Goal: Transaction & Acquisition: Obtain resource

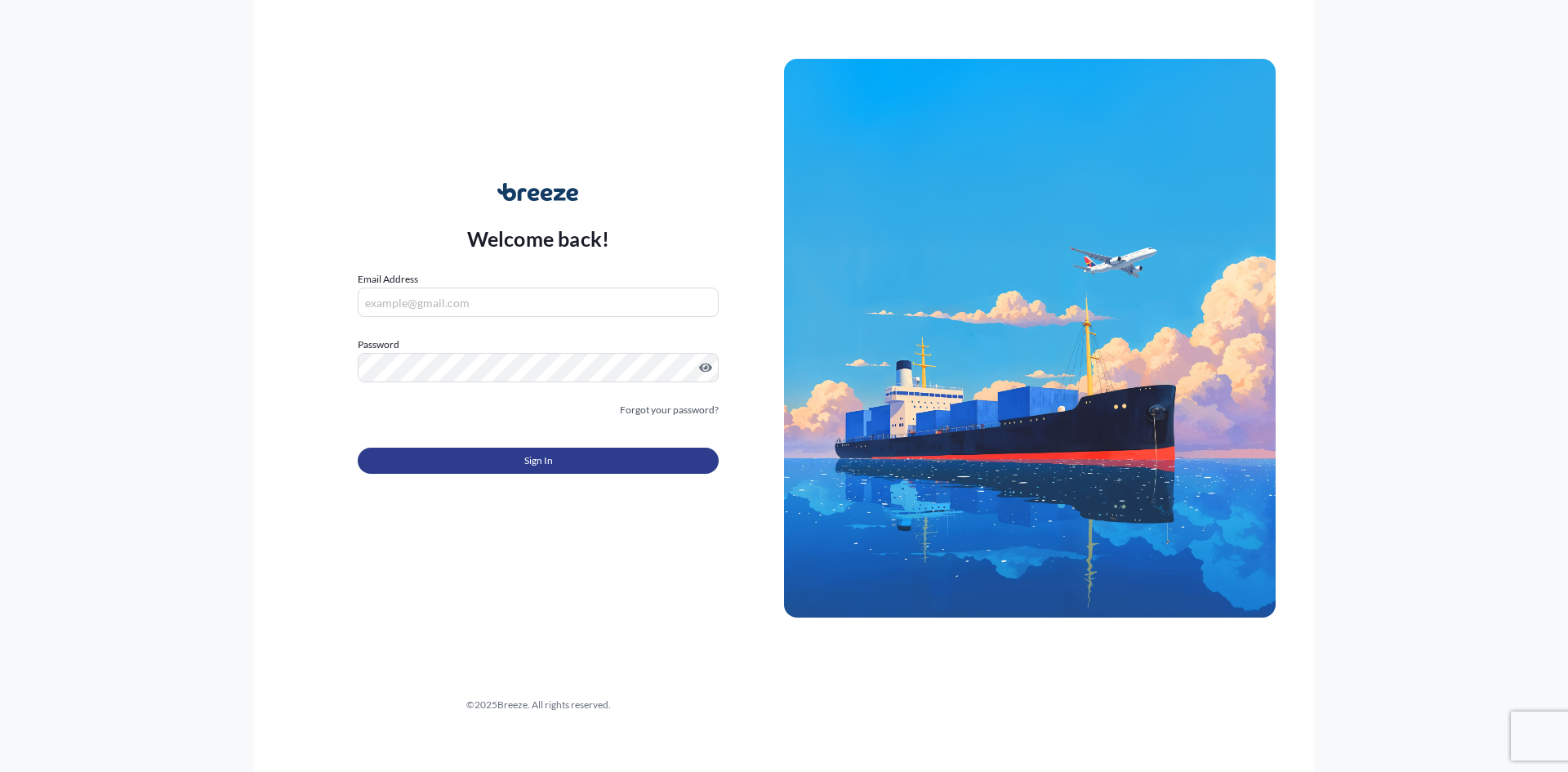
type input "[EMAIL_ADDRESS][DOMAIN_NAME][PERSON_NAME]"
click at [536, 460] on span "Sign In" at bounding box center [538, 460] width 28 height 16
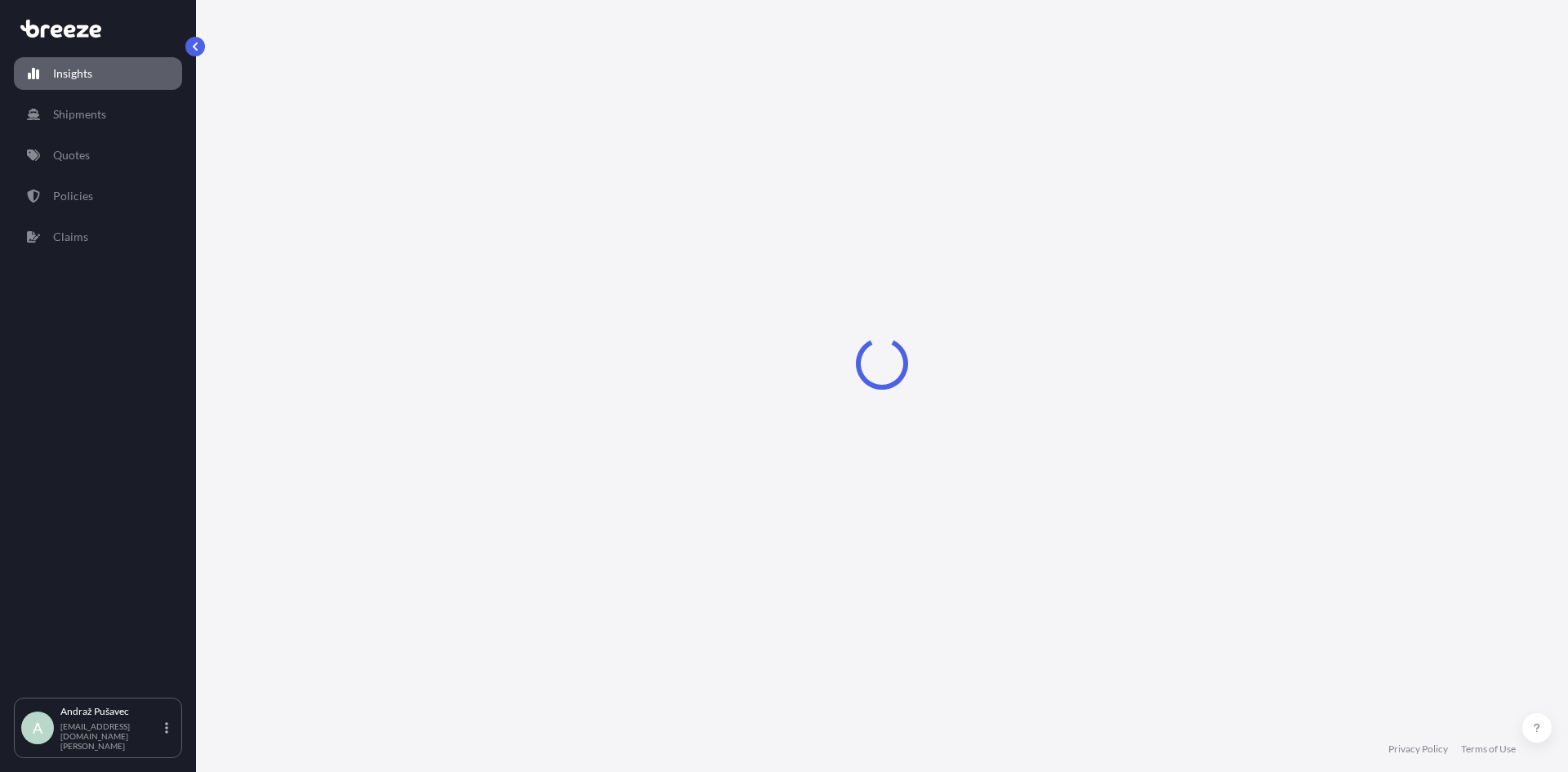
select select "2025"
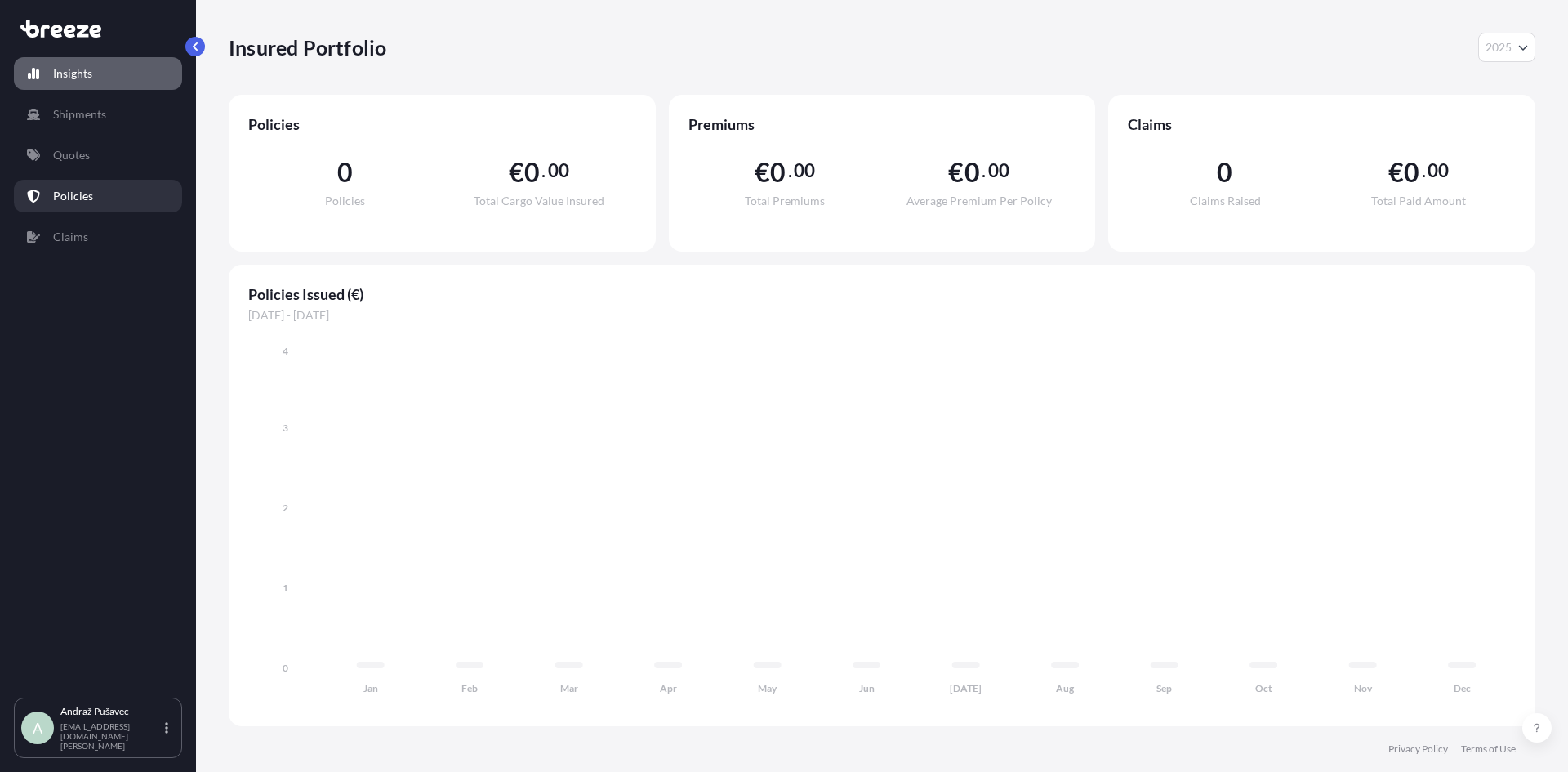
click at [96, 193] on link "Policies" at bounding box center [98, 195] width 168 height 33
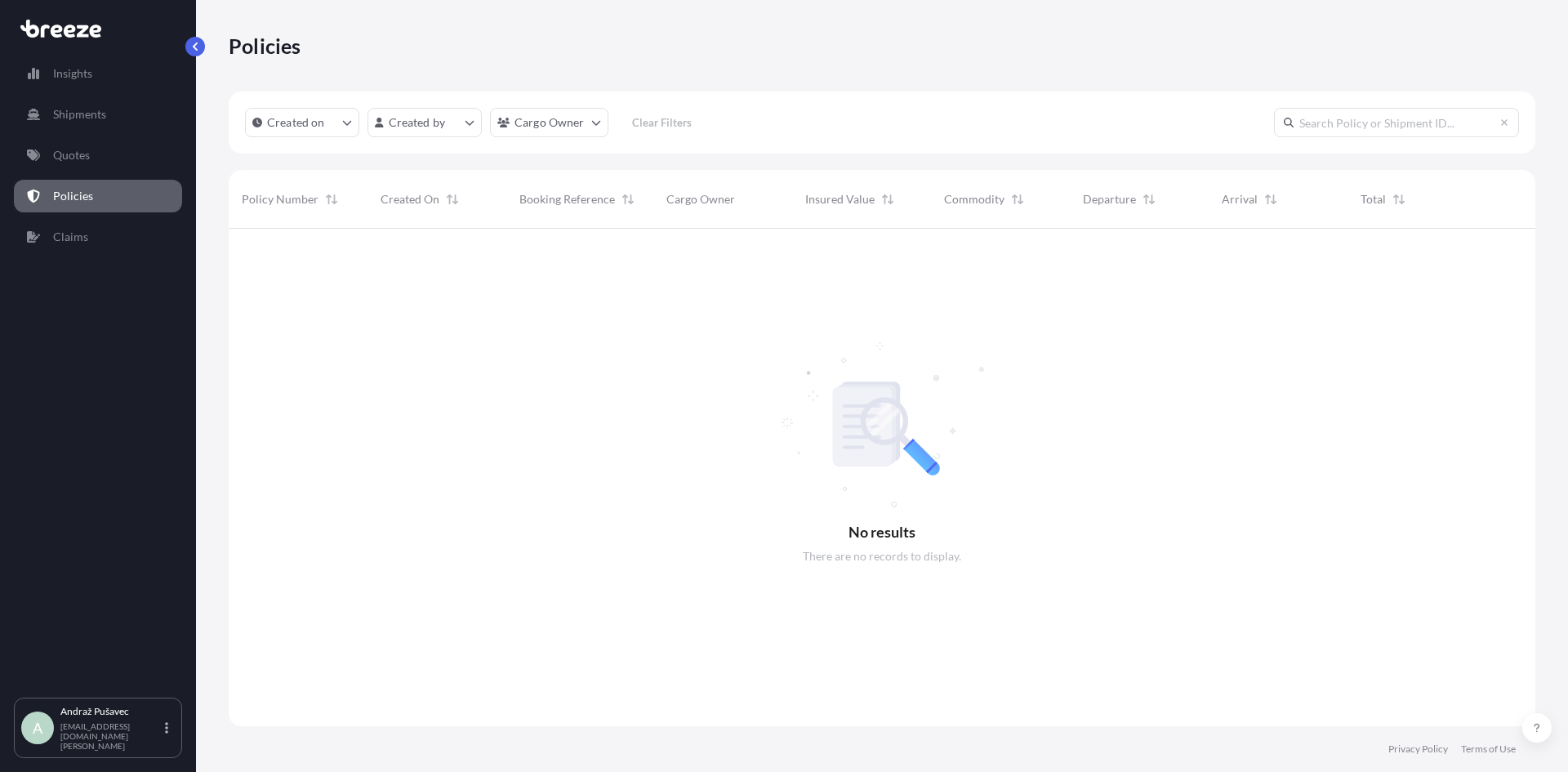
scroll to position [544, 1295]
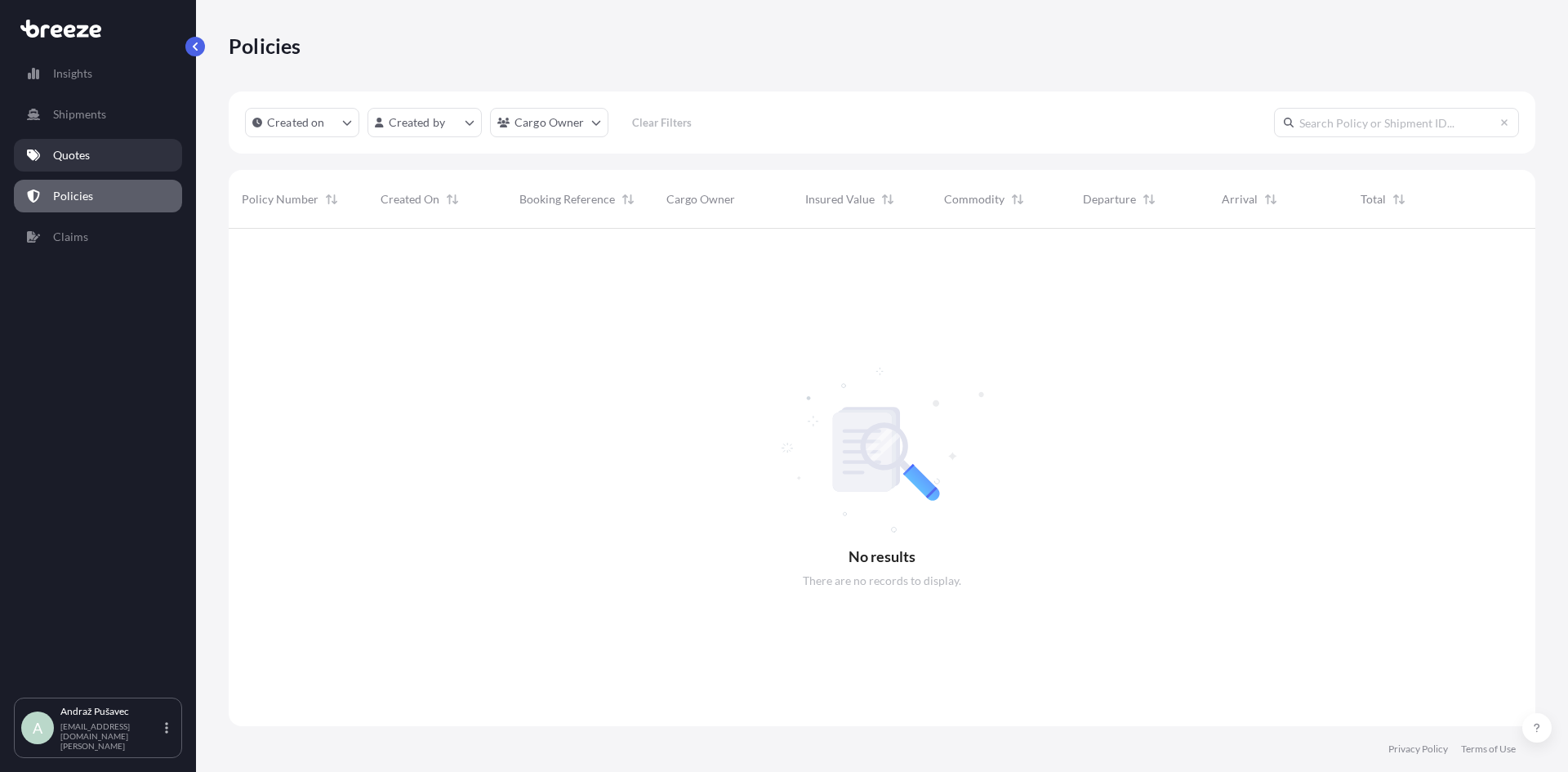
click at [77, 156] on p "Quotes" at bounding box center [71, 155] width 37 height 16
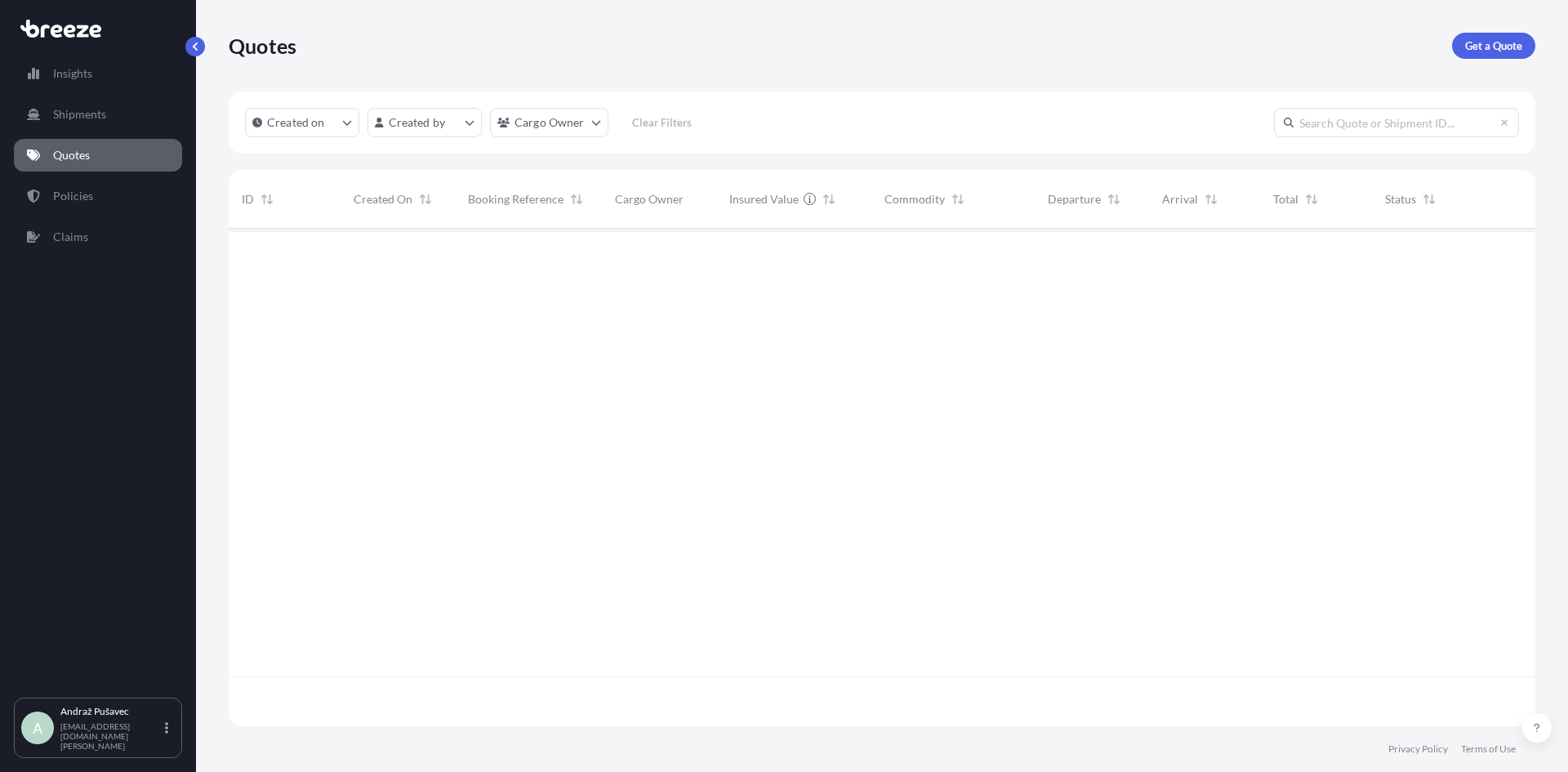
scroll to position [494, 1295]
click at [1502, 40] on p "Get a Quote" at bounding box center [1493, 45] width 57 height 16
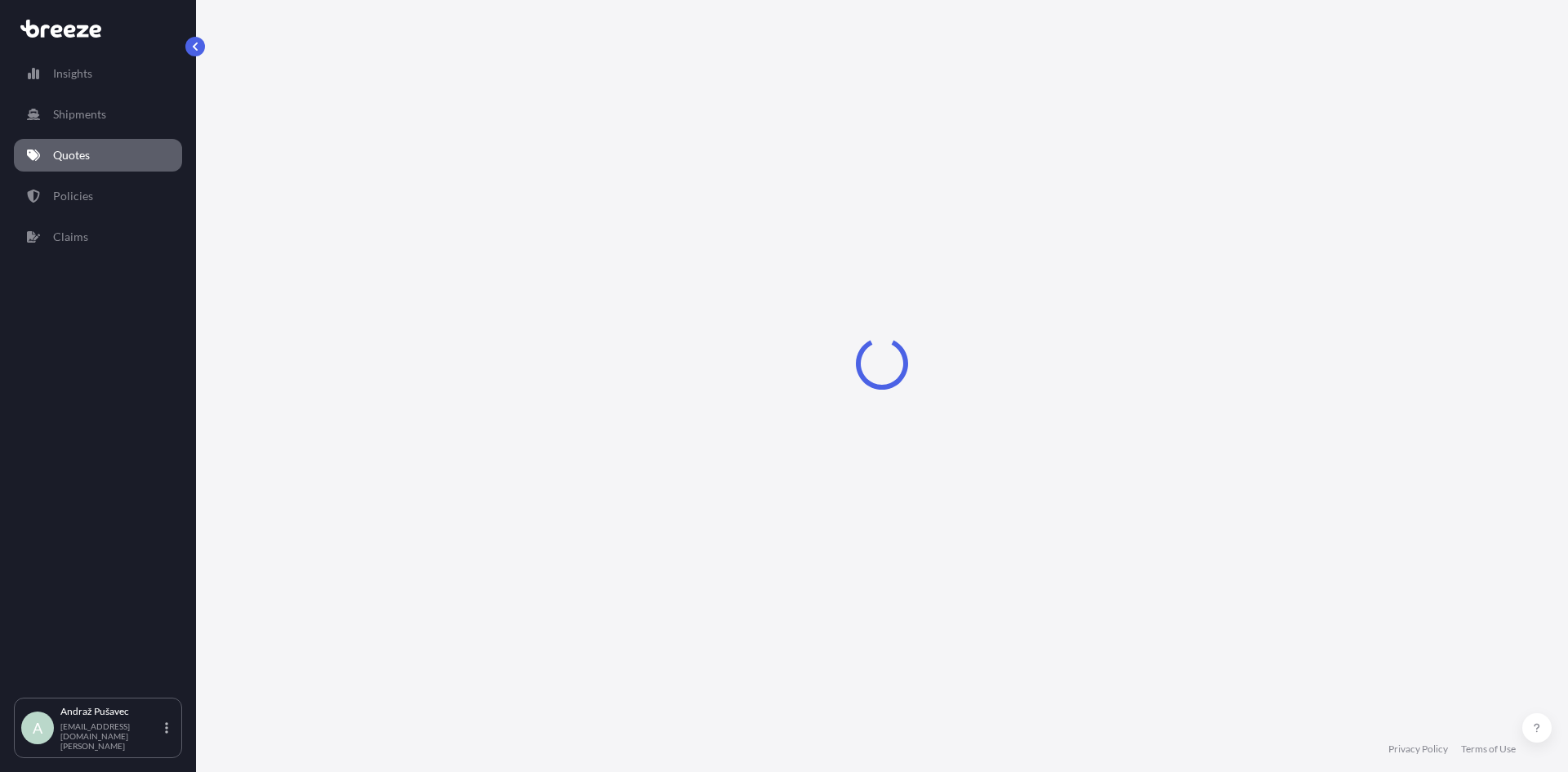
select select "Road"
select select "Sea"
select select "1"
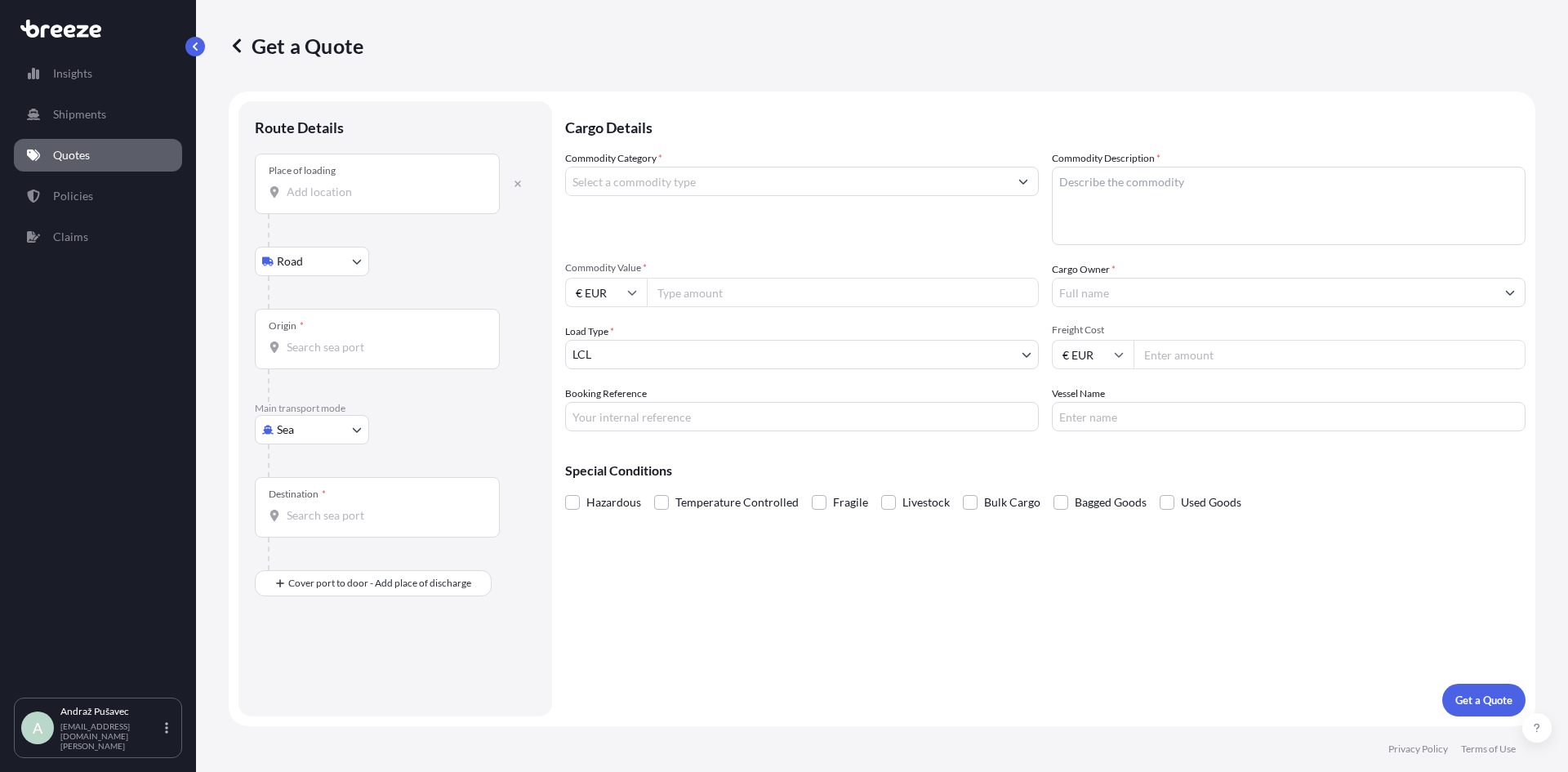
click at [317, 260] on body "Insights Shipments Quotes Policies Claims A [PERSON_NAME] [EMAIL_ADDRESS][DOMAI…" at bounding box center [784, 386] width 1568 height 772
click at [306, 300] on span "Road" at bounding box center [299, 303] width 26 height 16
click at [305, 425] on body "Insights Shipments Quotes Policies Claims A [PERSON_NAME] [EMAIL_ADDRESS][DOMAI…" at bounding box center [784, 386] width 1568 height 772
click at [292, 495] on span "Air" at bounding box center [293, 501] width 16 height 16
select select "Air"
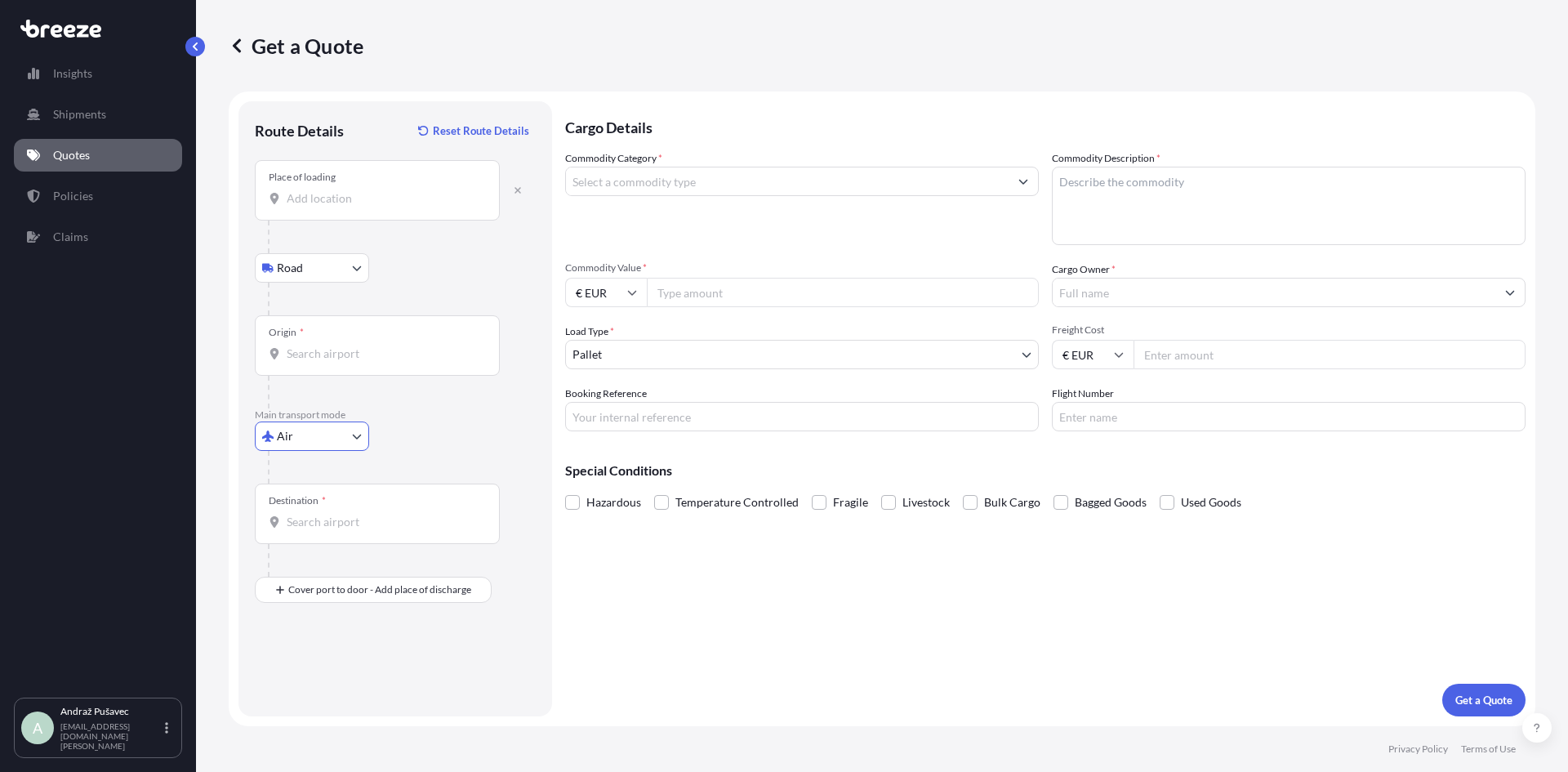
click at [351, 199] on input "Place of loading" at bounding box center [382, 198] width 192 height 16
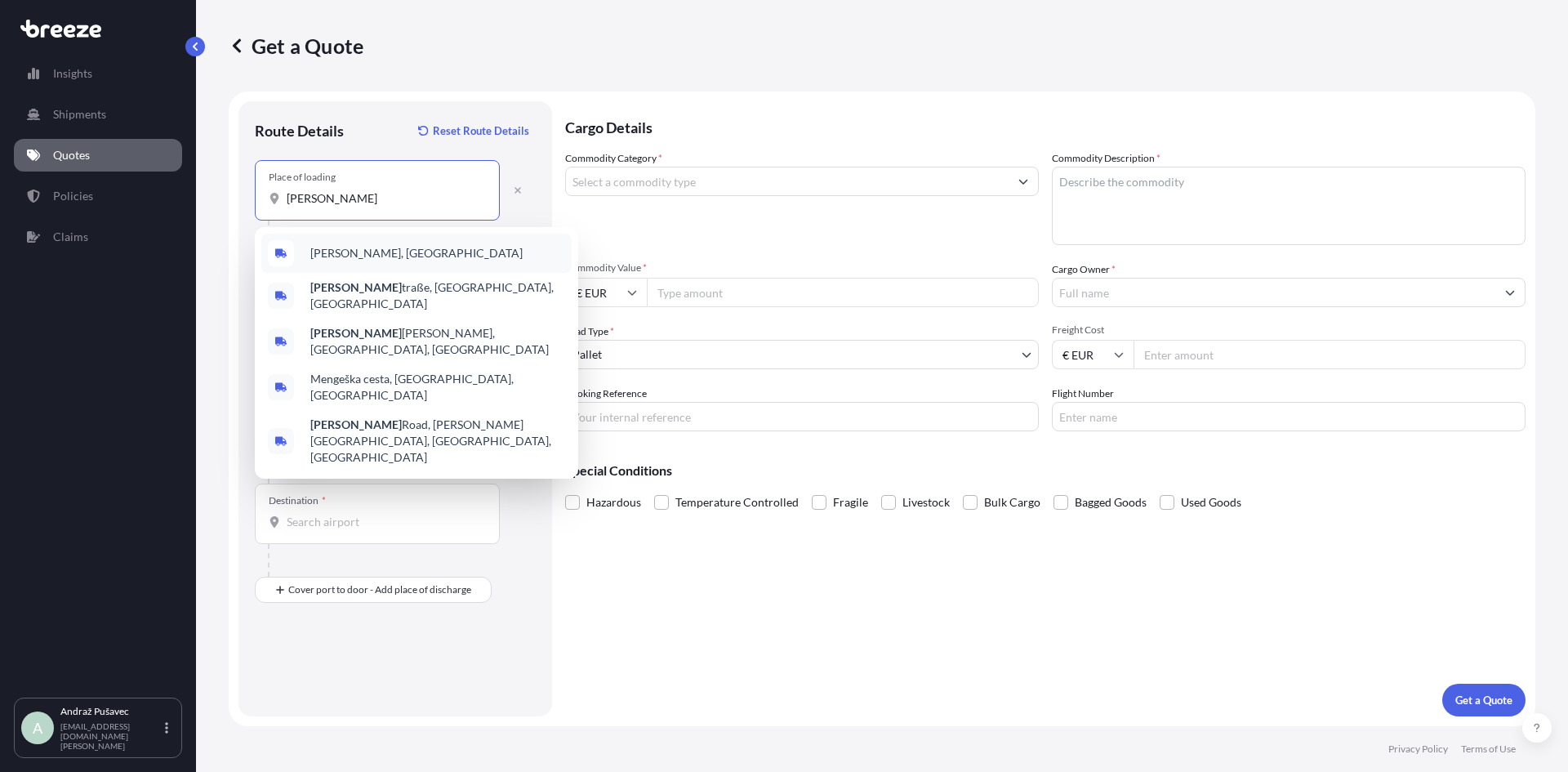
click at [348, 255] on span "[PERSON_NAME], [GEOGRAPHIC_DATA]" at bounding box center [417, 253] width 212 height 16
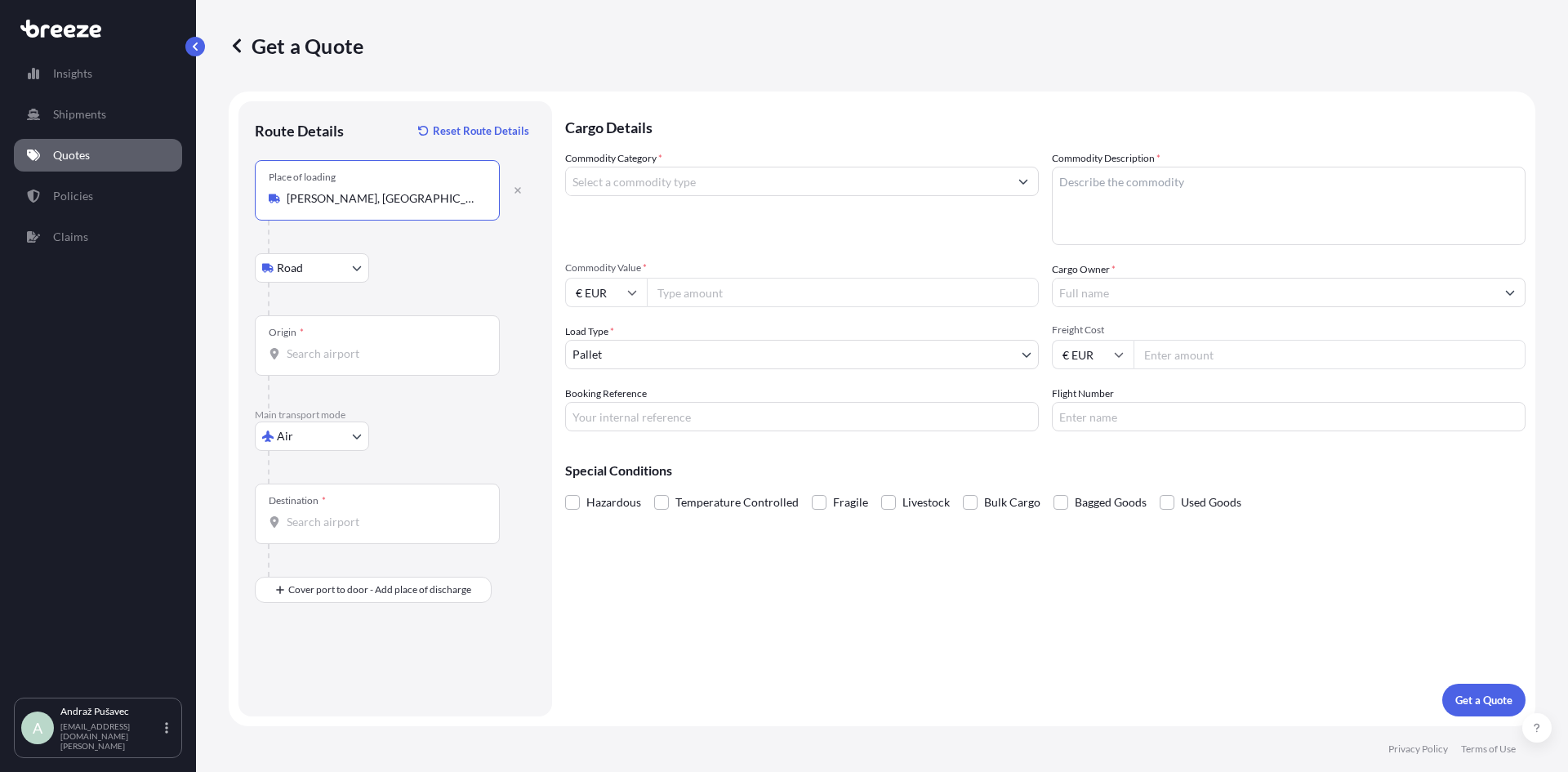
type input "[PERSON_NAME], [GEOGRAPHIC_DATA]"
click at [332, 355] on input "Origin *" at bounding box center [382, 353] width 192 height 16
type input "b"
type input "SILJU - [GEOGRAPHIC_DATA], [GEOGRAPHIC_DATA]"
click at [334, 517] on input "Destination *" at bounding box center [382, 521] width 192 height 16
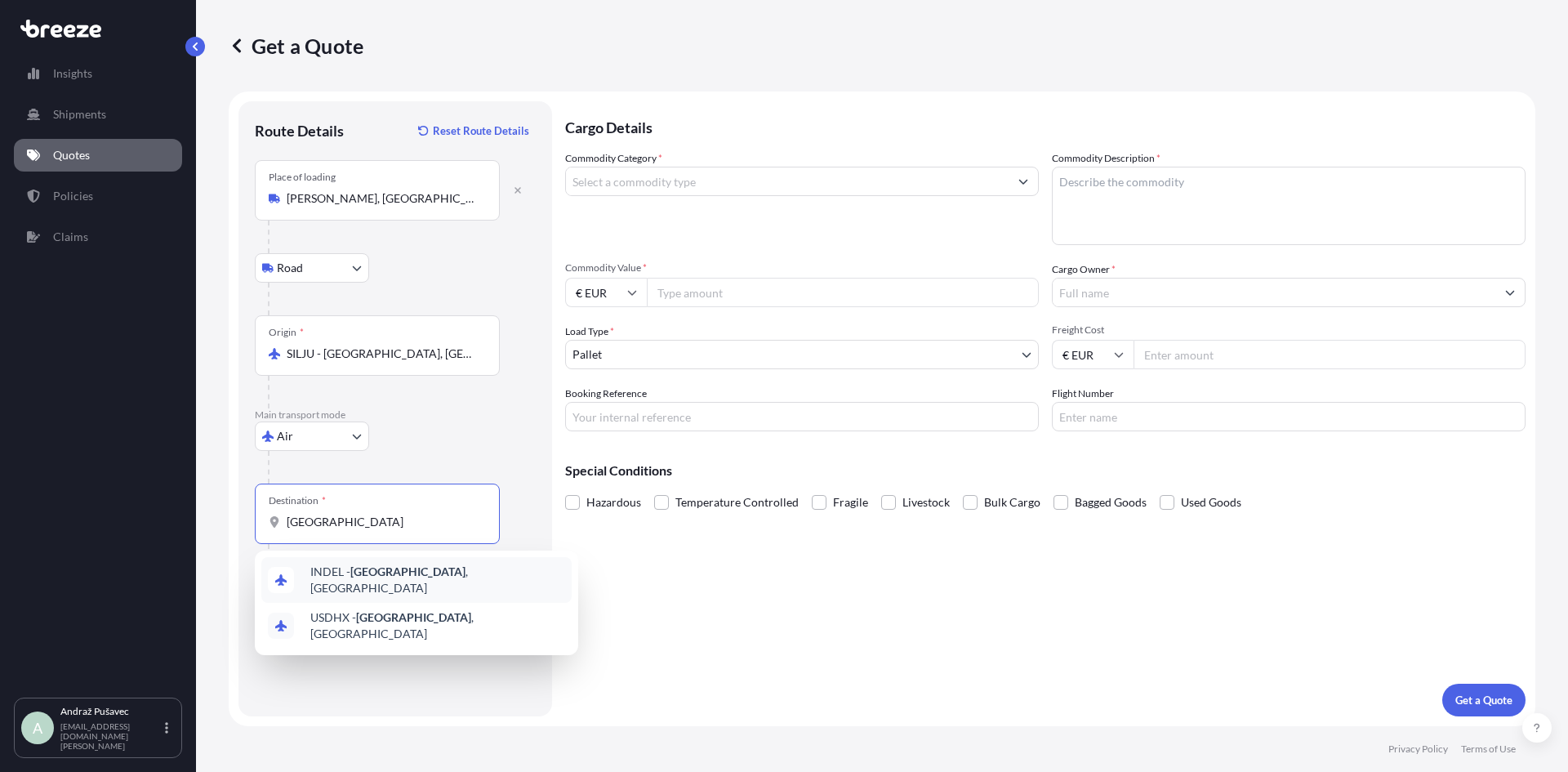
click at [418, 589] on div "INDEL - [GEOGRAPHIC_DATA] , [GEOGRAPHIC_DATA]" at bounding box center [416, 579] width 311 height 46
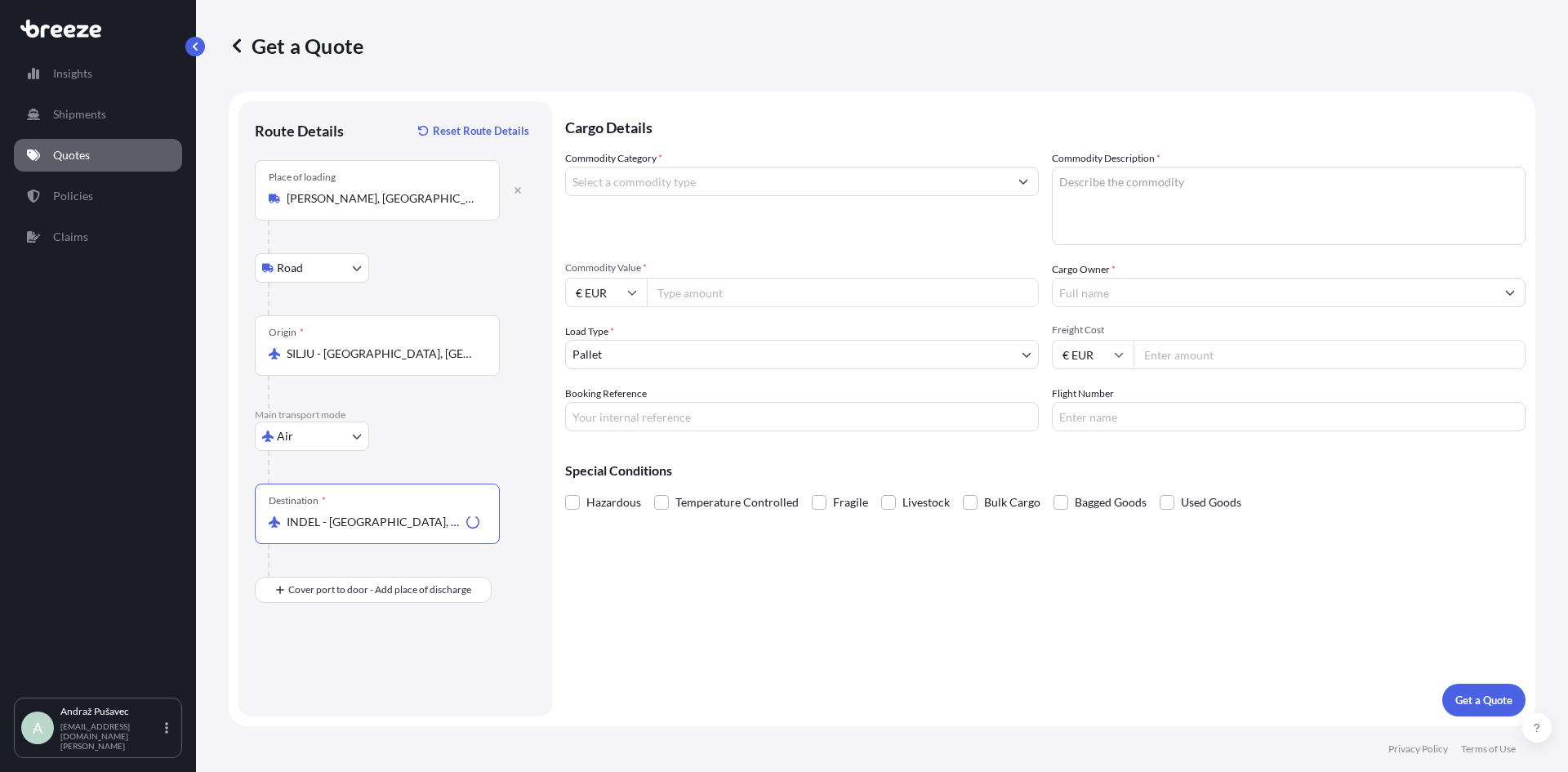
type input "INDEL - [GEOGRAPHIC_DATA], [GEOGRAPHIC_DATA]"
click at [700, 182] on input "Commodity Category *" at bounding box center [787, 180] width 442 height 29
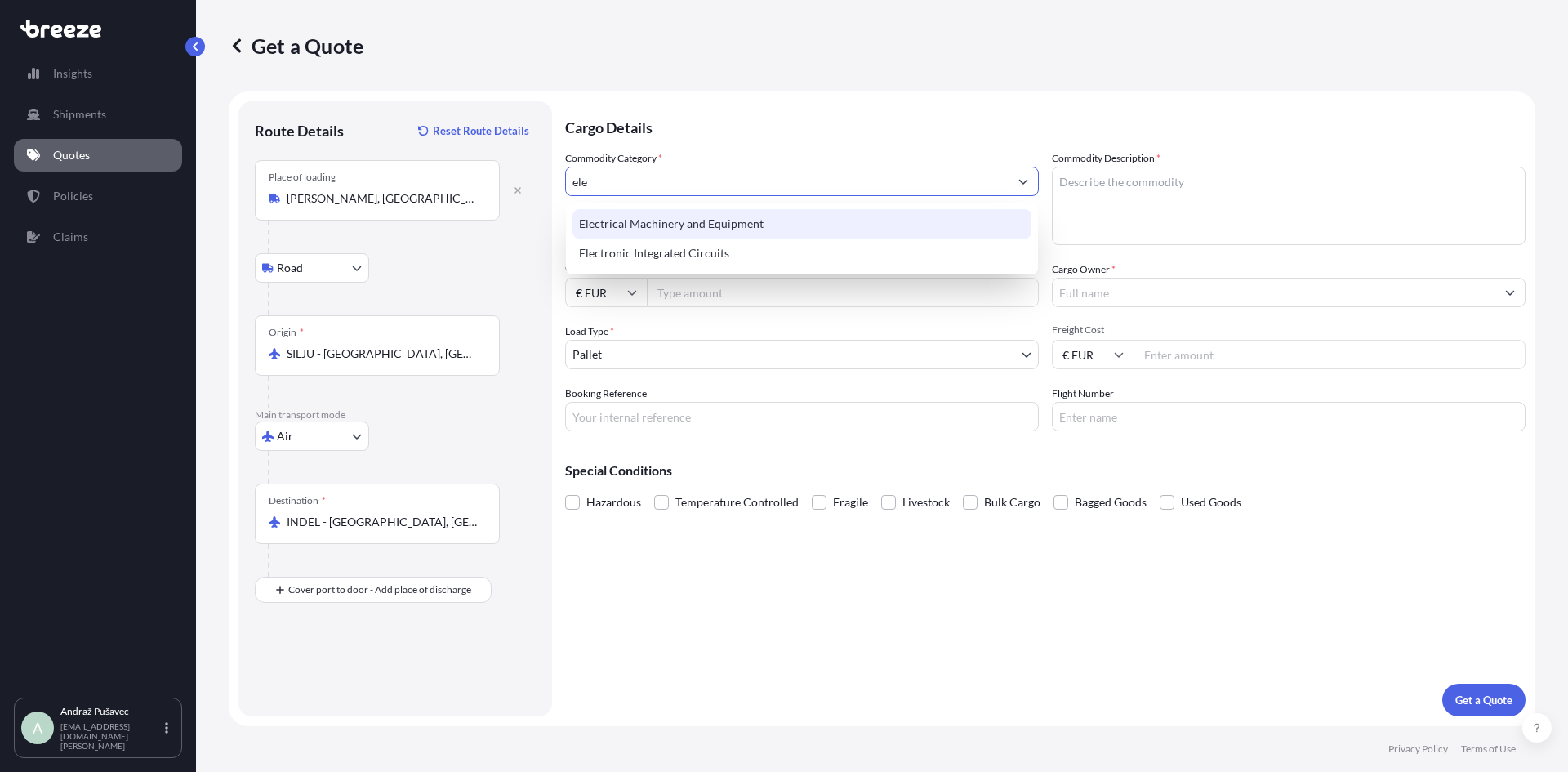
click at [718, 217] on div "Electrical Machinery and Equipment" at bounding box center [802, 224] width 459 height 29
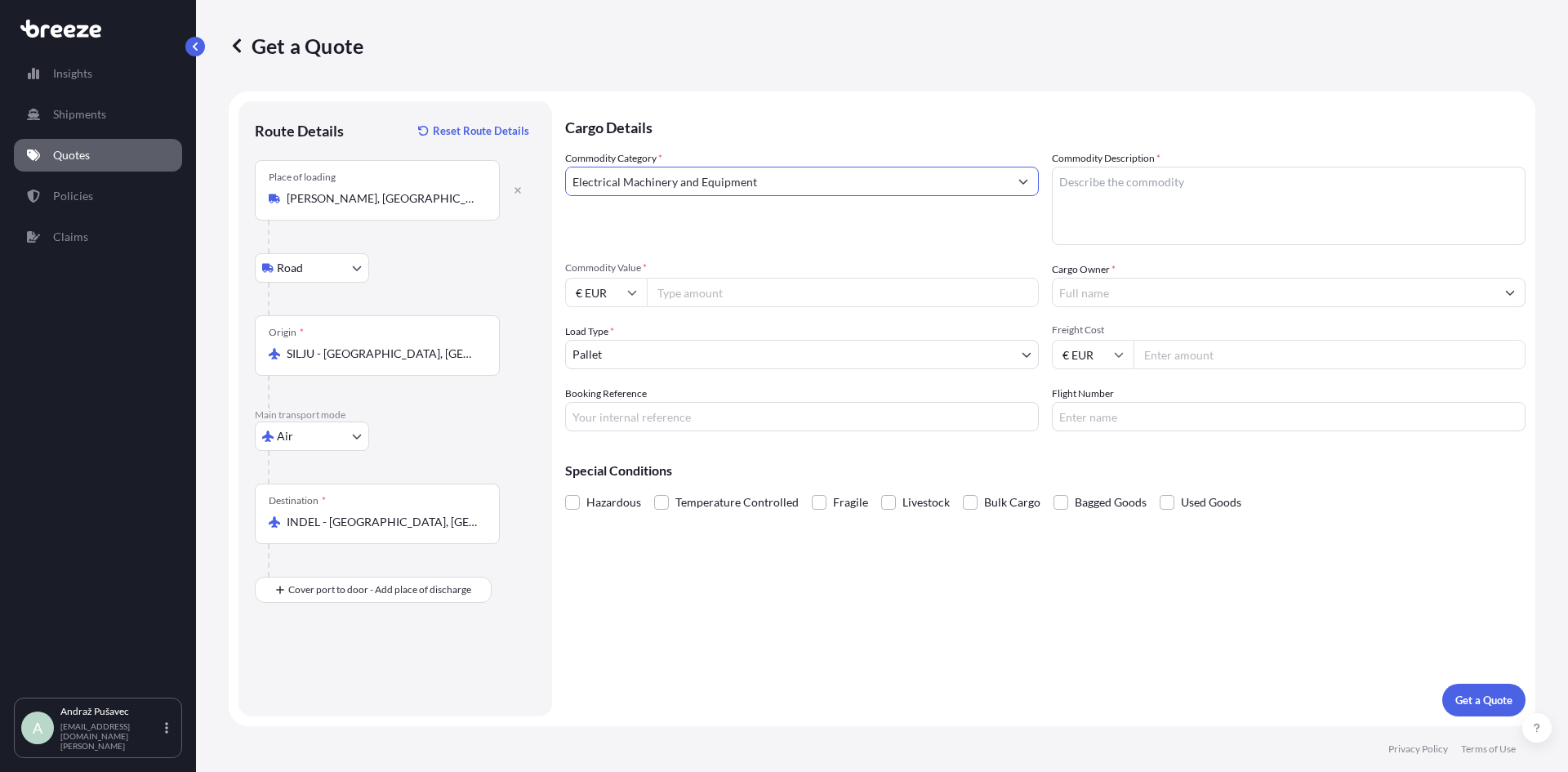
type input "Electrical Machinery and Equipment"
click at [1176, 199] on textarea "Commodity Description *" at bounding box center [1288, 206] width 474 height 79
type textarea "antenna"
click at [808, 286] on input "Commodity Value *" at bounding box center [843, 292] width 392 height 29
type input "14127"
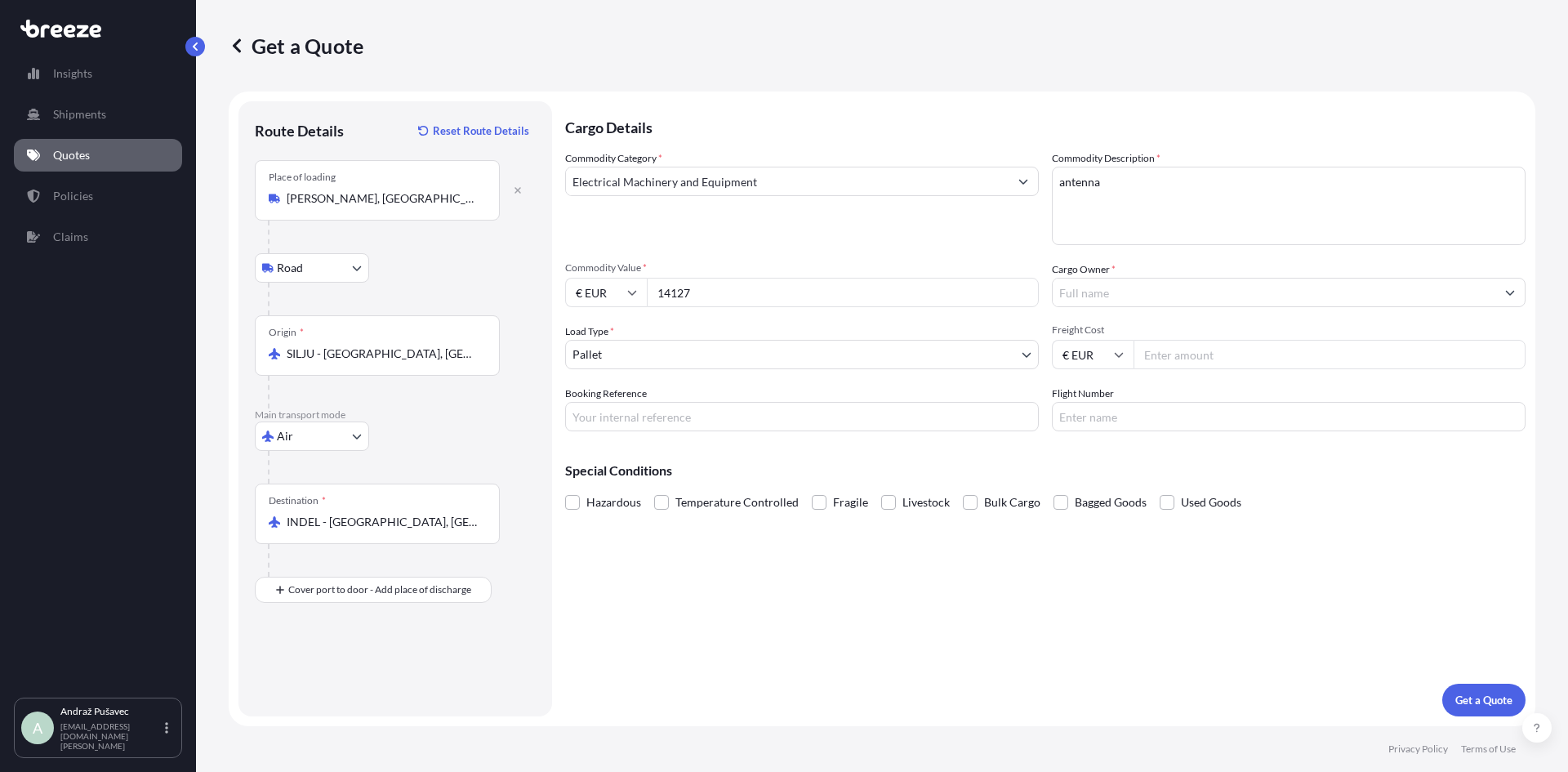
click at [1159, 296] on input "Cargo Owner *" at bounding box center [1273, 292] width 442 height 29
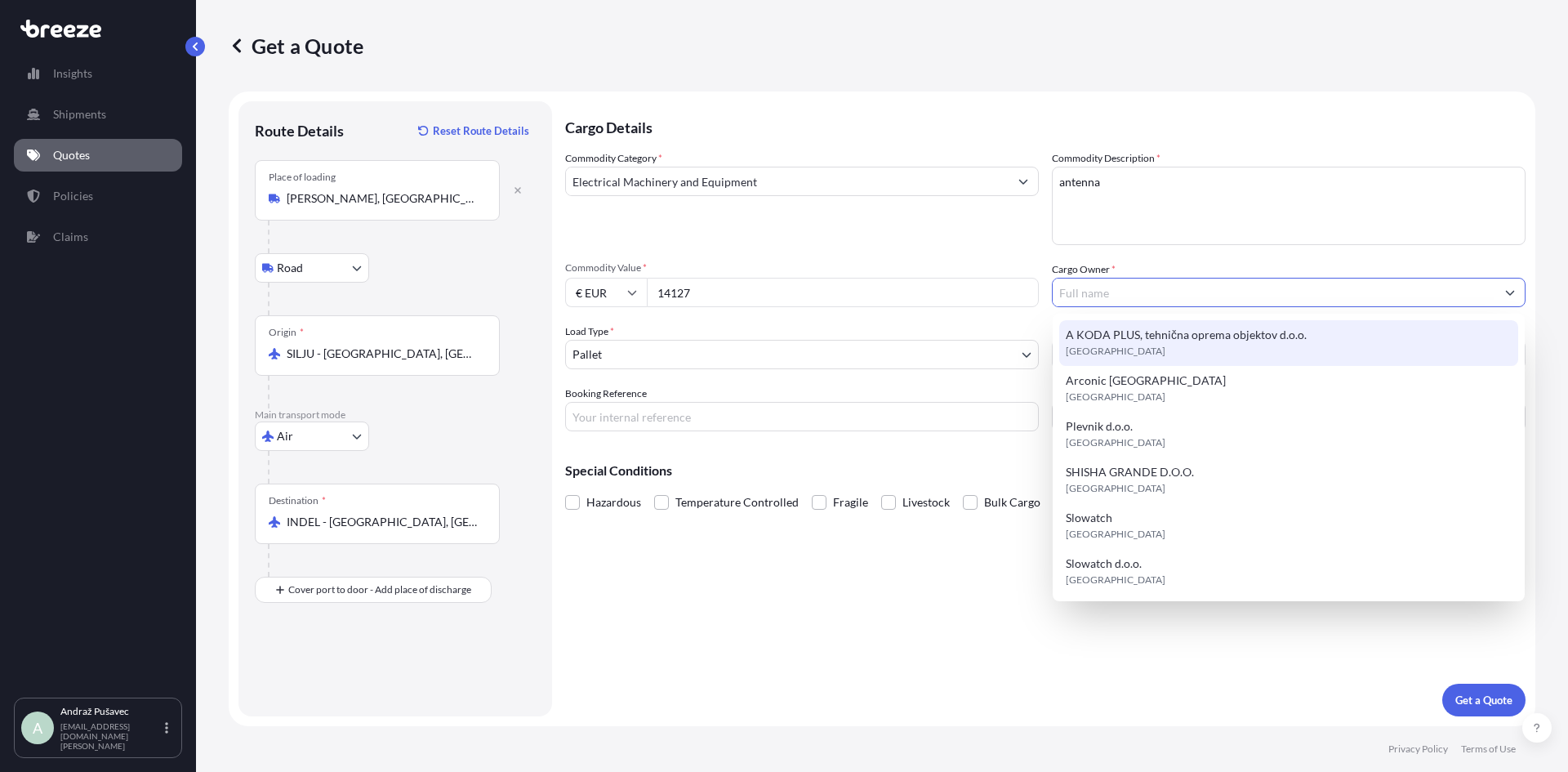
click at [1157, 295] on input "Cargo Owner *" at bounding box center [1273, 292] width 442 height 29
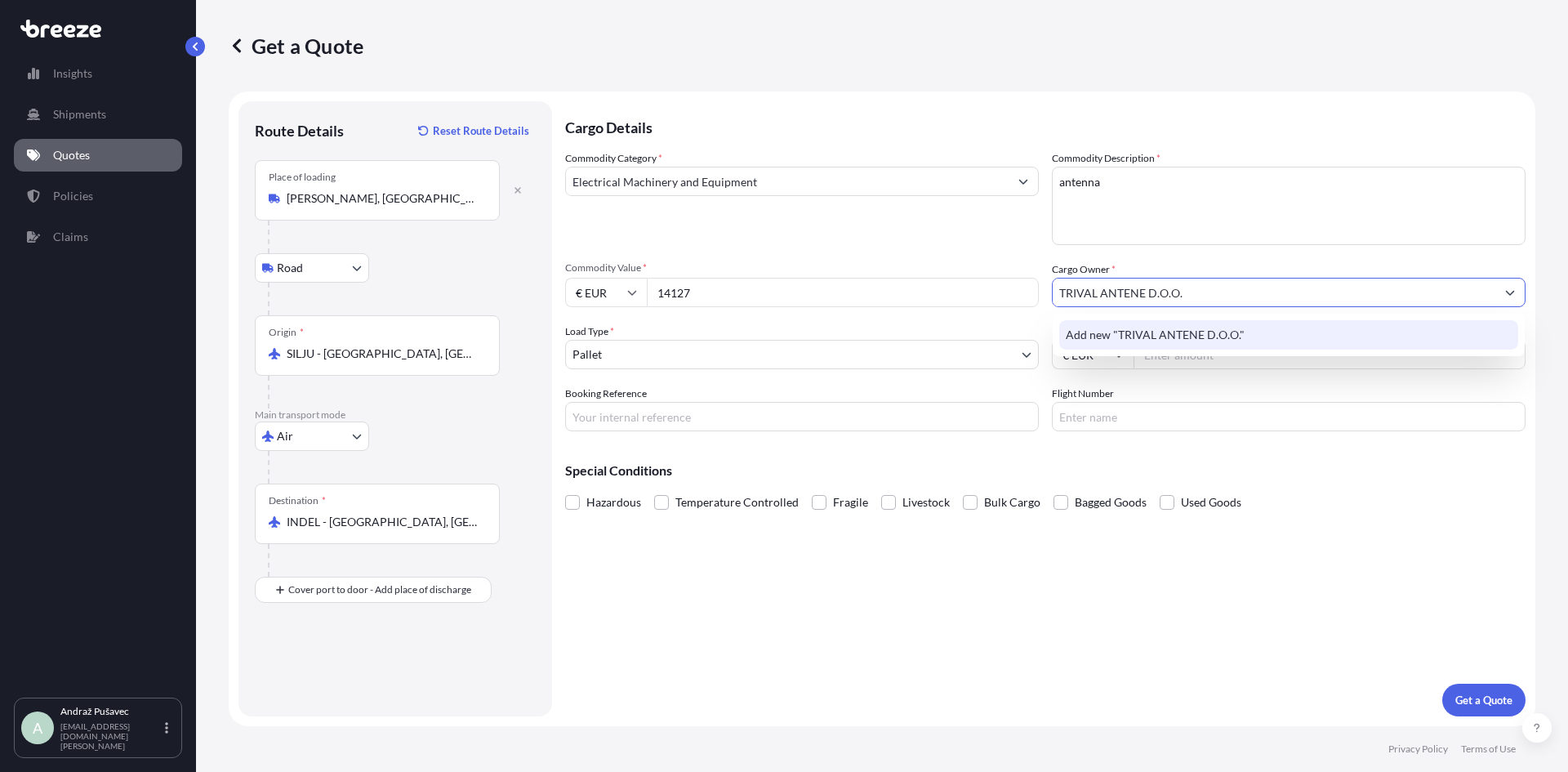
click at [1117, 336] on span "Add new "TRIVAL ANTENE D.O.O."" at bounding box center [1155, 334] width 178 height 16
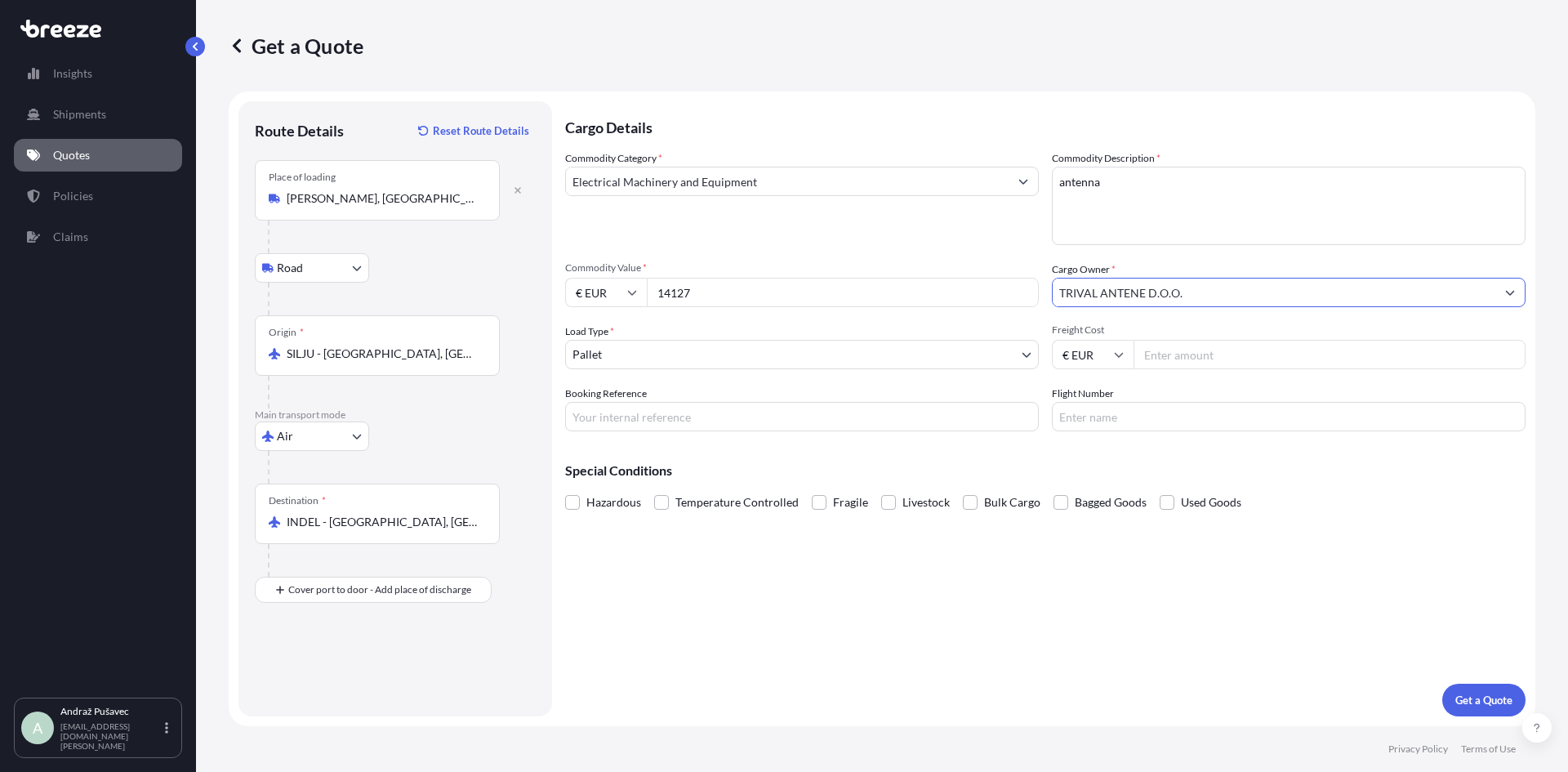
type input "TRIVAL ANTENE D.O.O."
click at [1385, 358] on input "Freight Cost" at bounding box center [1330, 354] width 392 height 29
type input "185"
click at [870, 408] on input "Booking Reference" at bounding box center [802, 416] width 474 height 29
type input "235"
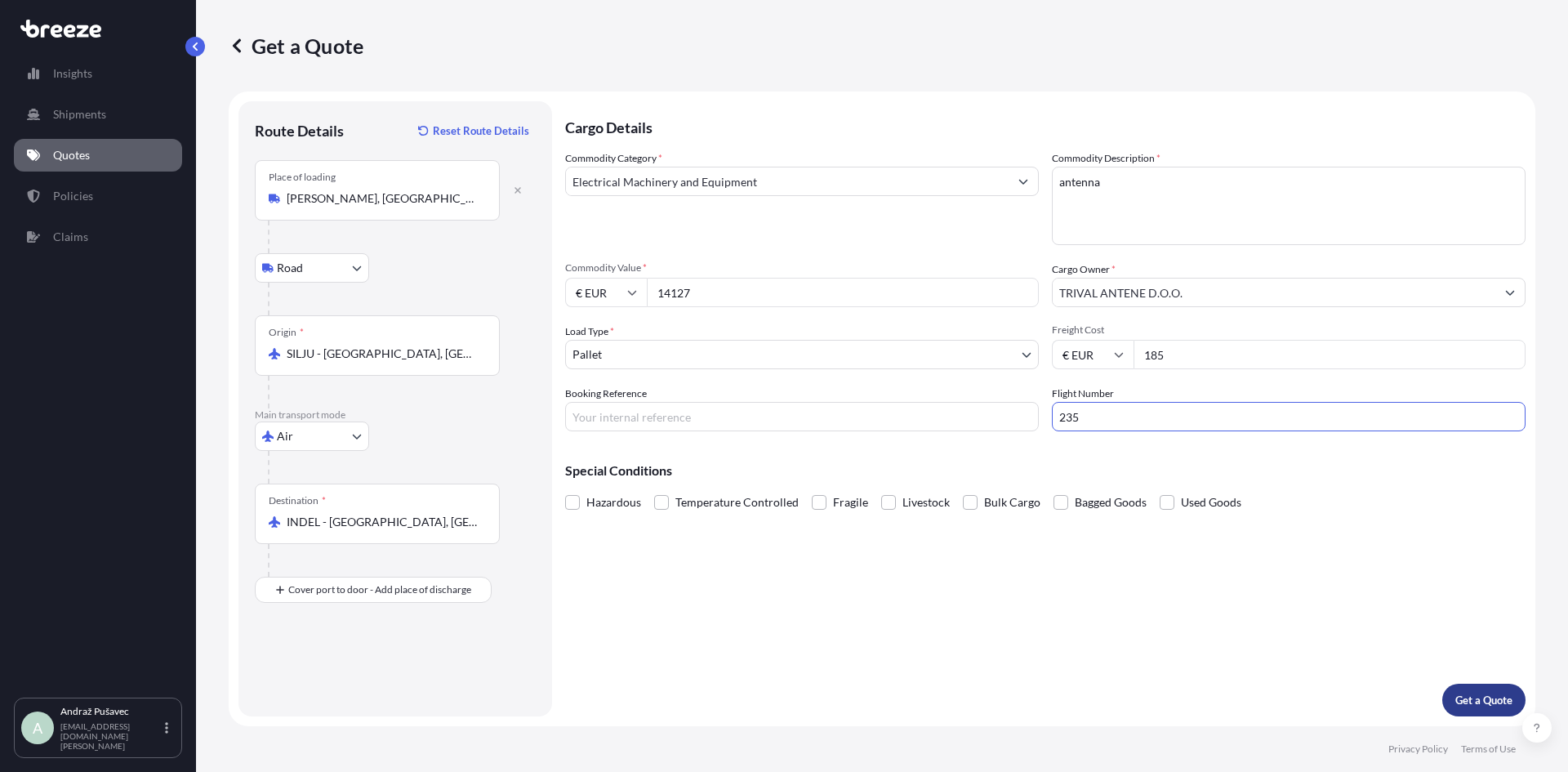
click at [1475, 695] on p "Get a Quote" at bounding box center [1483, 700] width 57 height 16
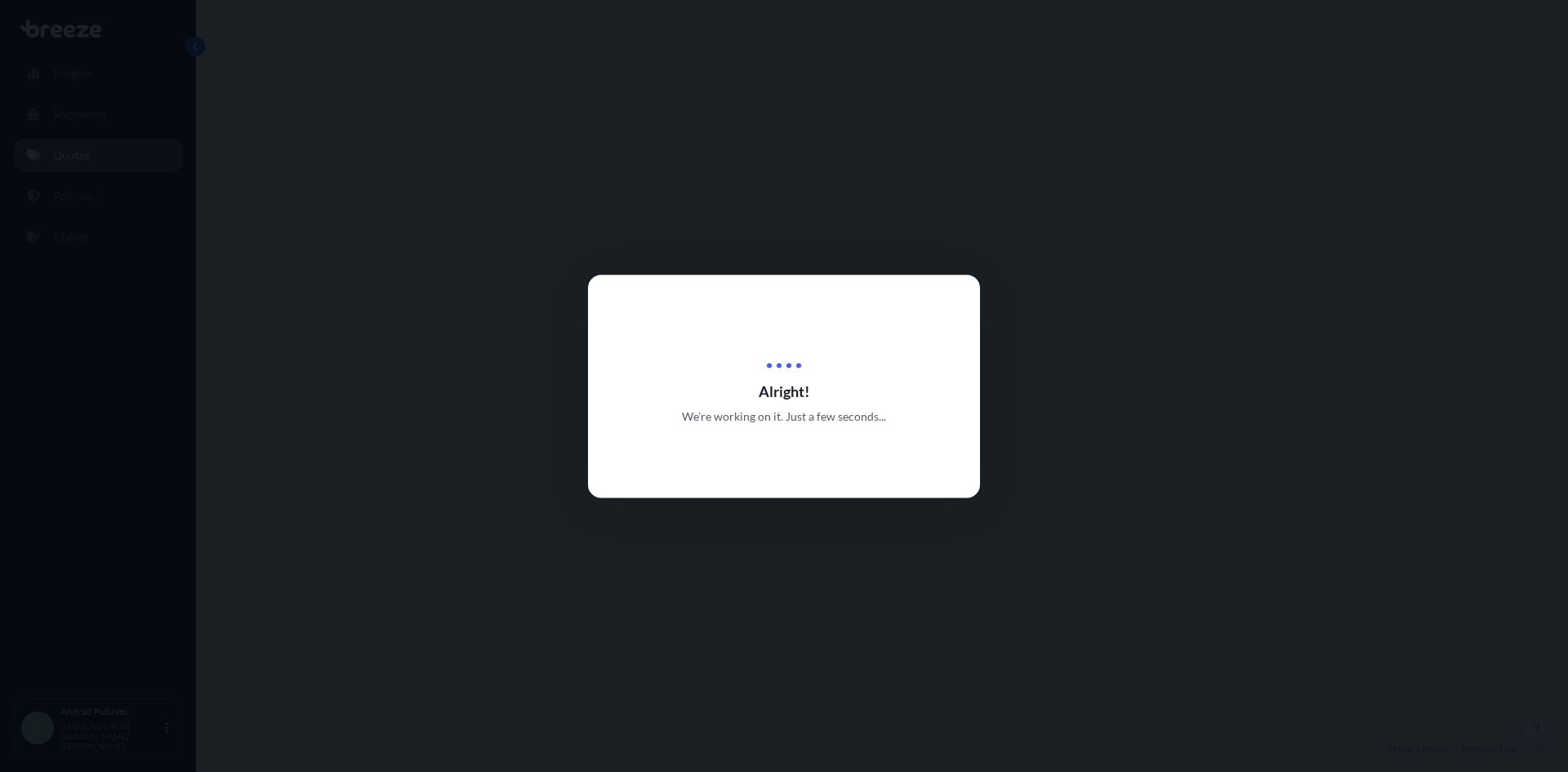
select select "Road"
select select "Air"
select select "1"
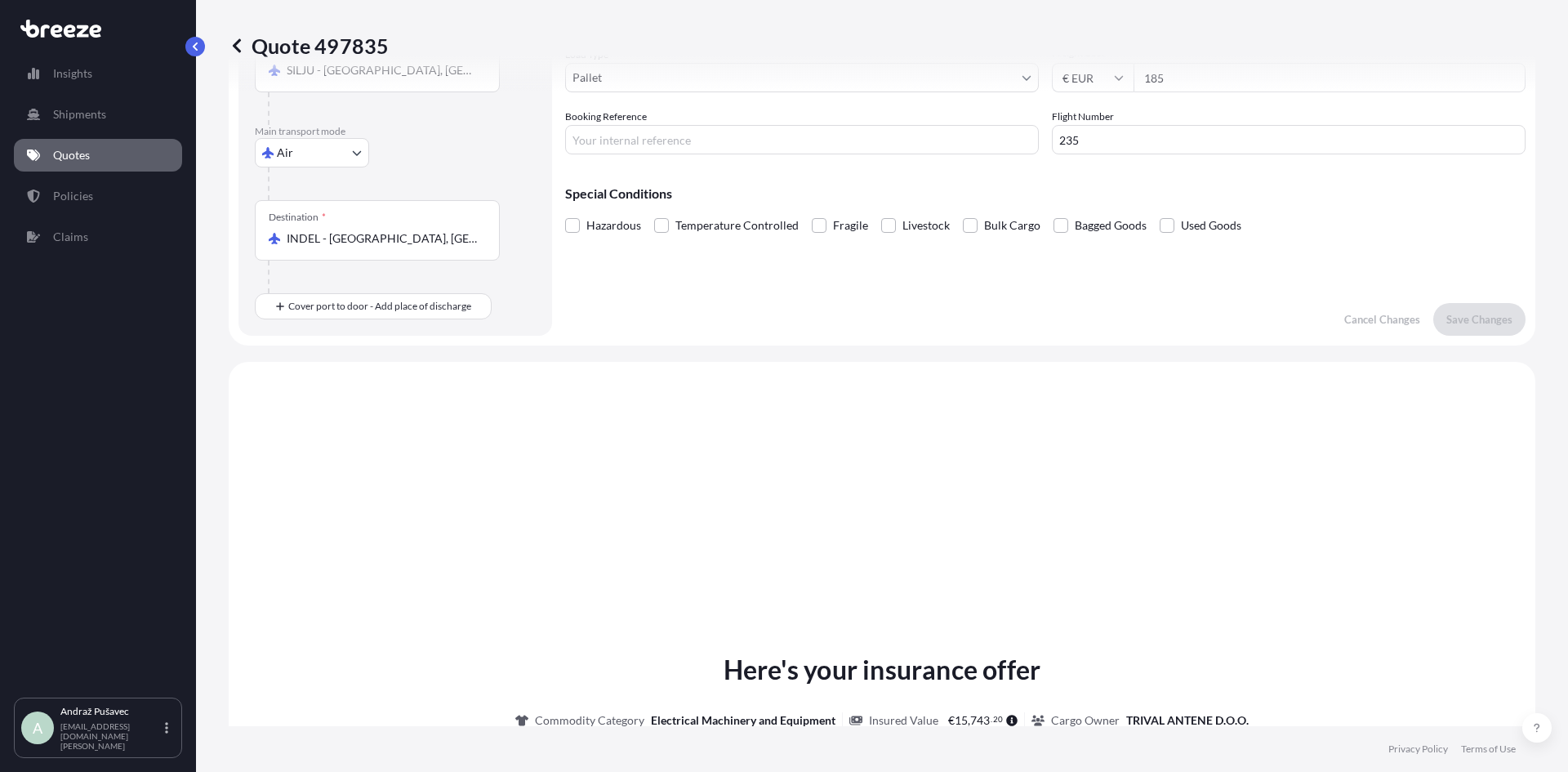
scroll to position [557, 0]
